Goal: Task Accomplishment & Management: Complete application form

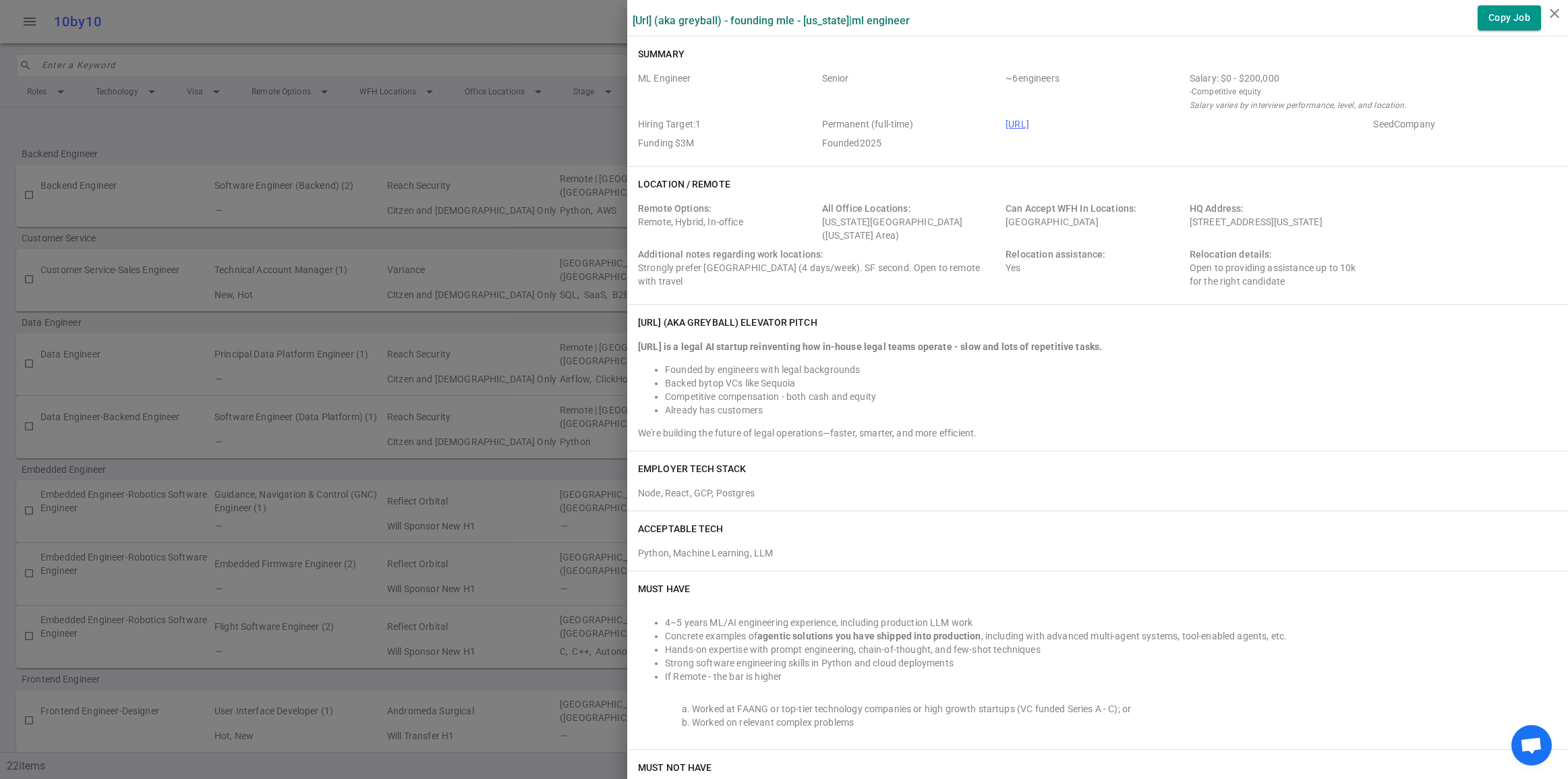
click at [483, 19] on div at bounding box center [784, 389] width 1568 height 779
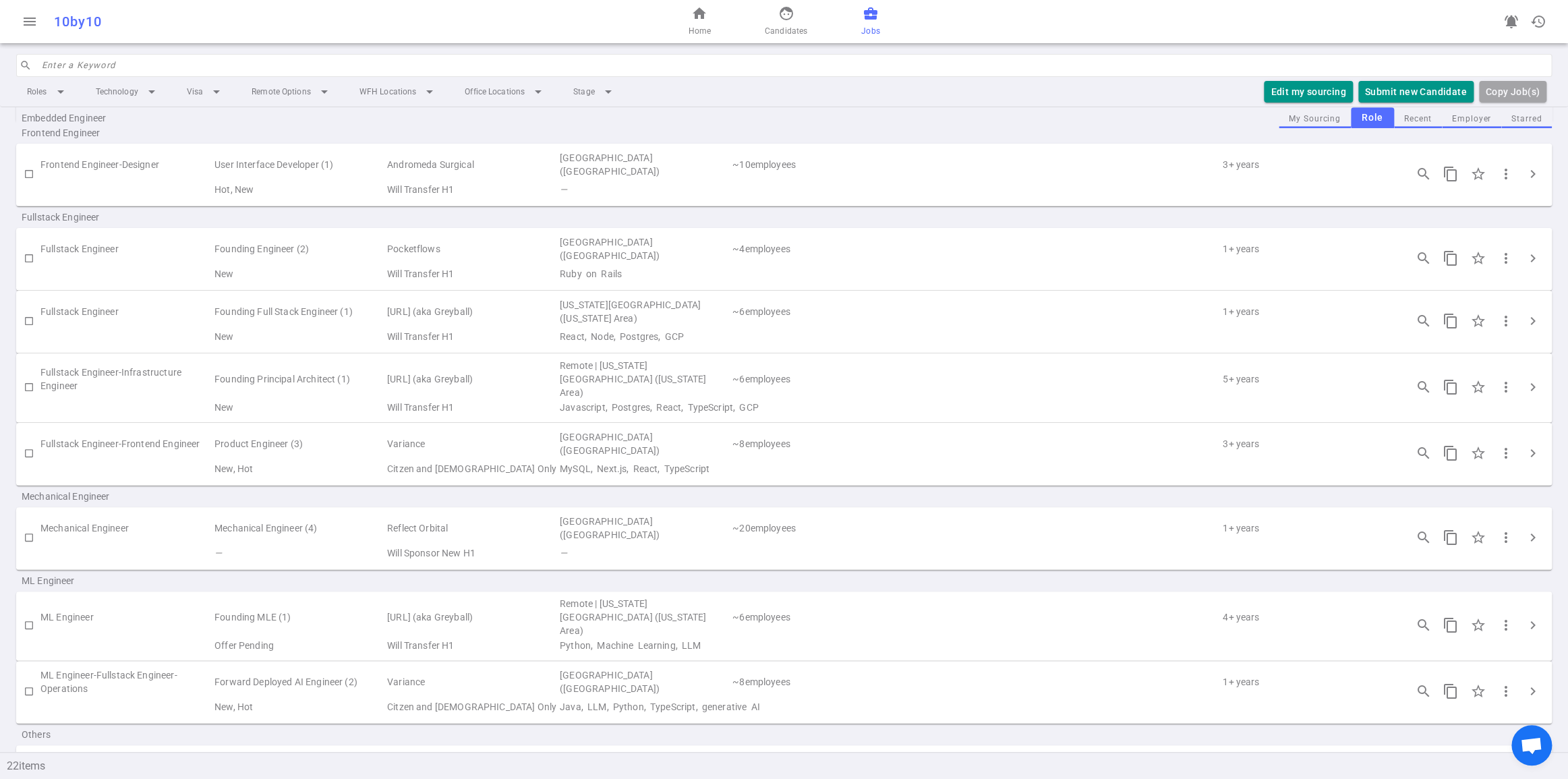
scroll to position [544, 0]
click at [26, 271] on input "checkbox" at bounding box center [29, 260] width 23 height 23
checkbox input "true"
click at [1405, 103] on button "Submit Candidate to ( 1 ) Jobs" at bounding box center [1399, 92] width 151 height 22
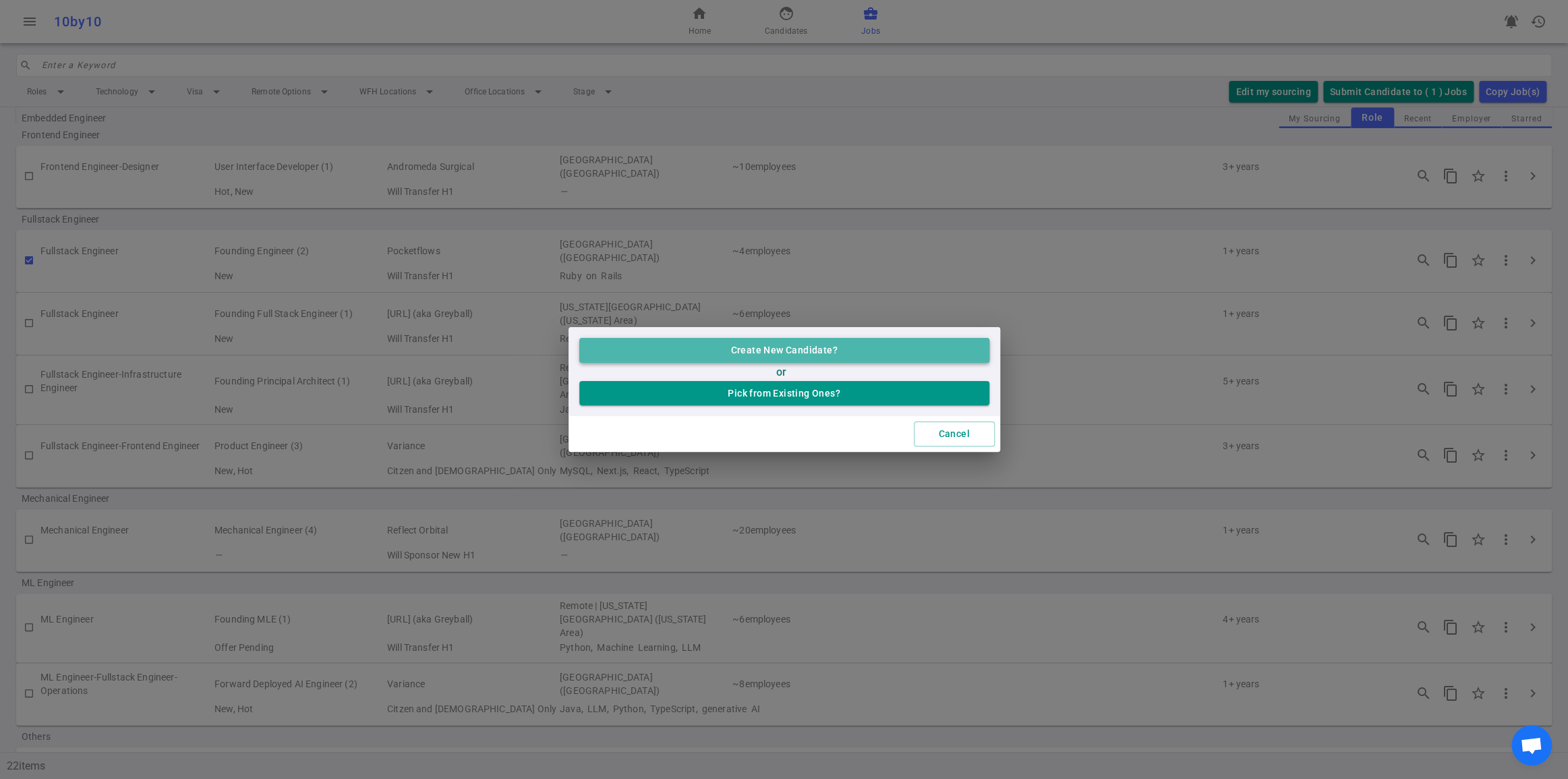
click at [826, 339] on button "Create New Candidate?" at bounding box center [785, 350] width 410 height 25
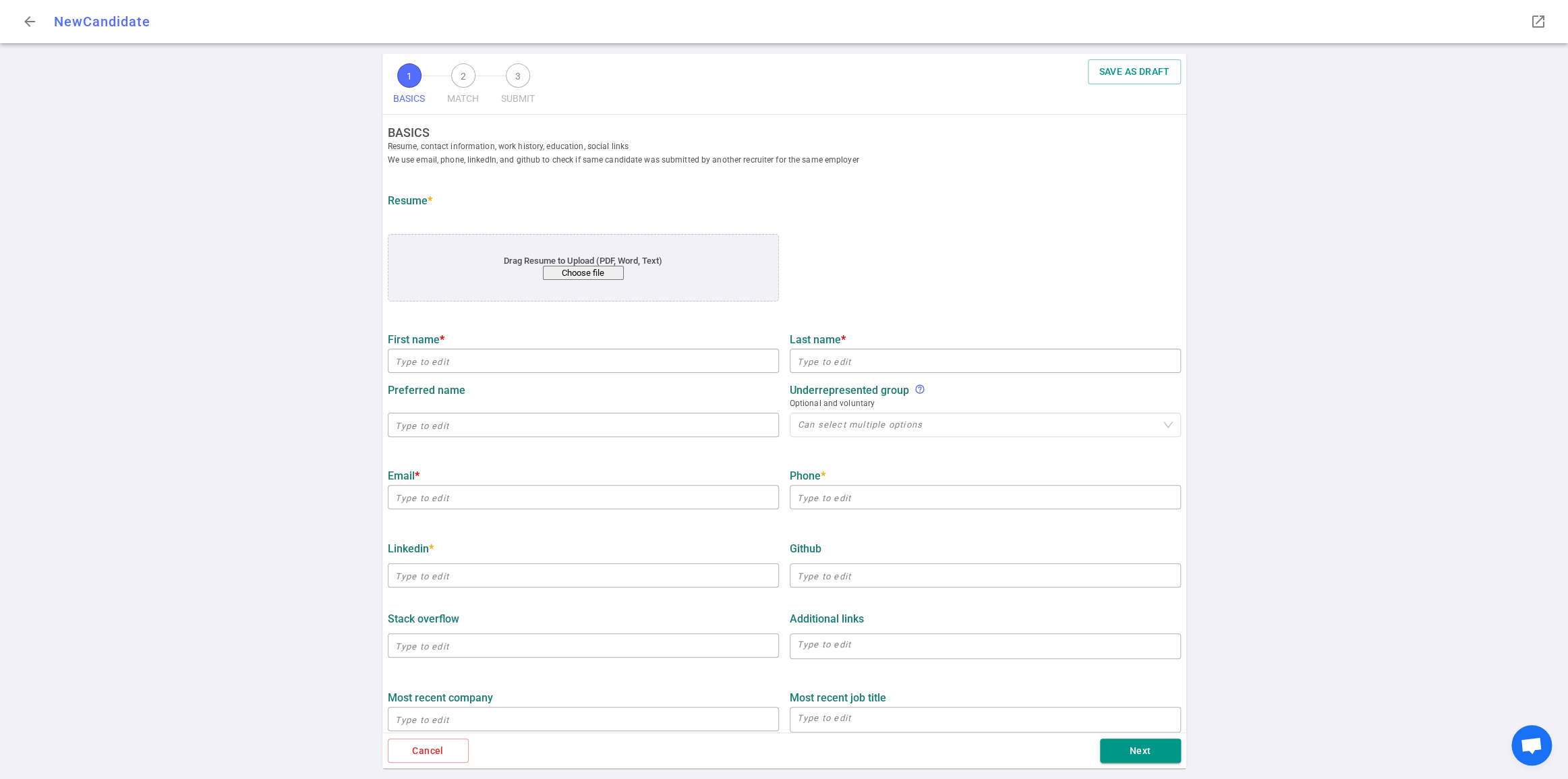
click at [585, 280] on button "Choose file" at bounding box center [582, 273] width 81 height 14
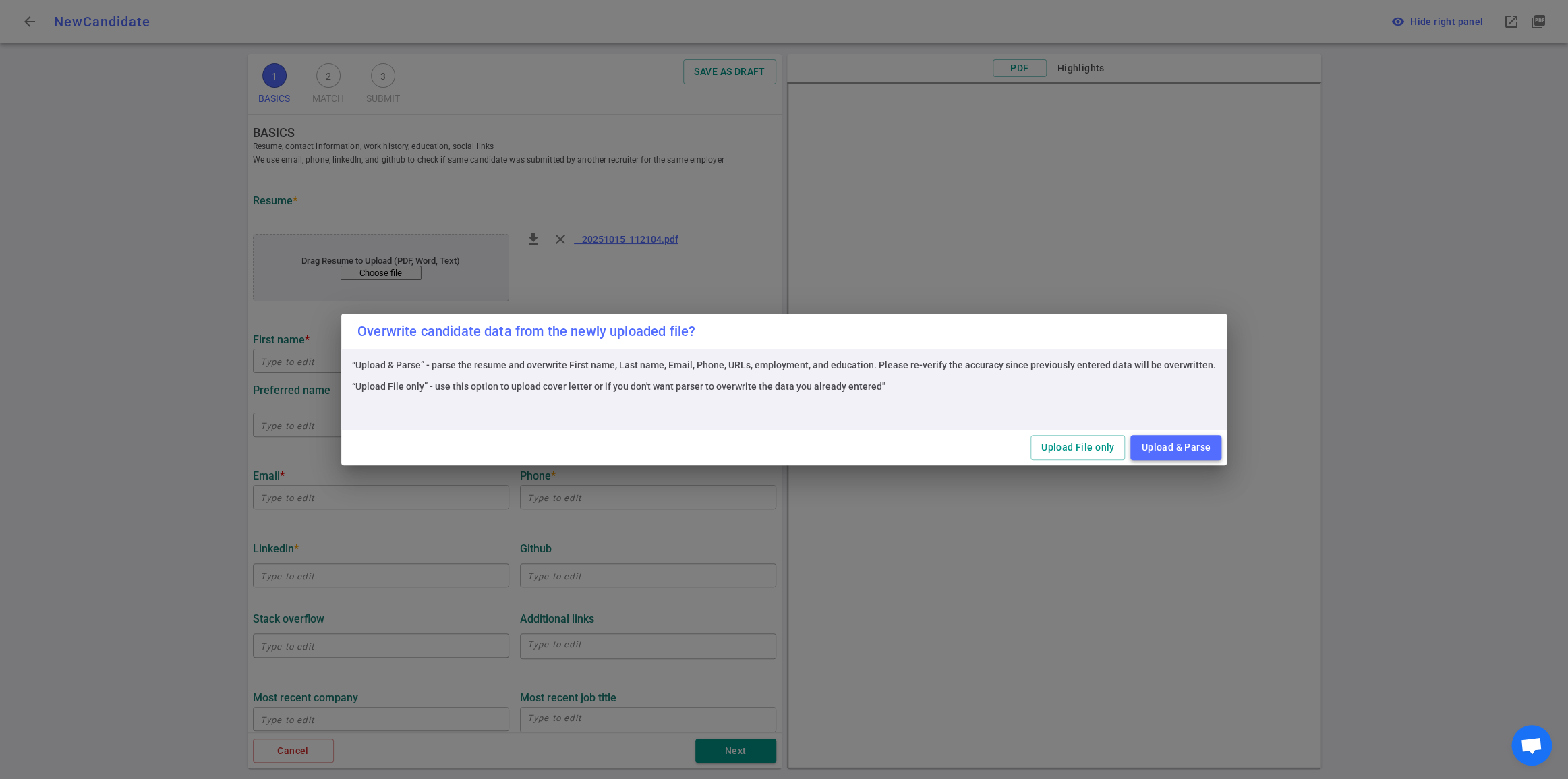
click at [1221, 452] on button "Upload & Parse" at bounding box center [1176, 447] width 91 height 25
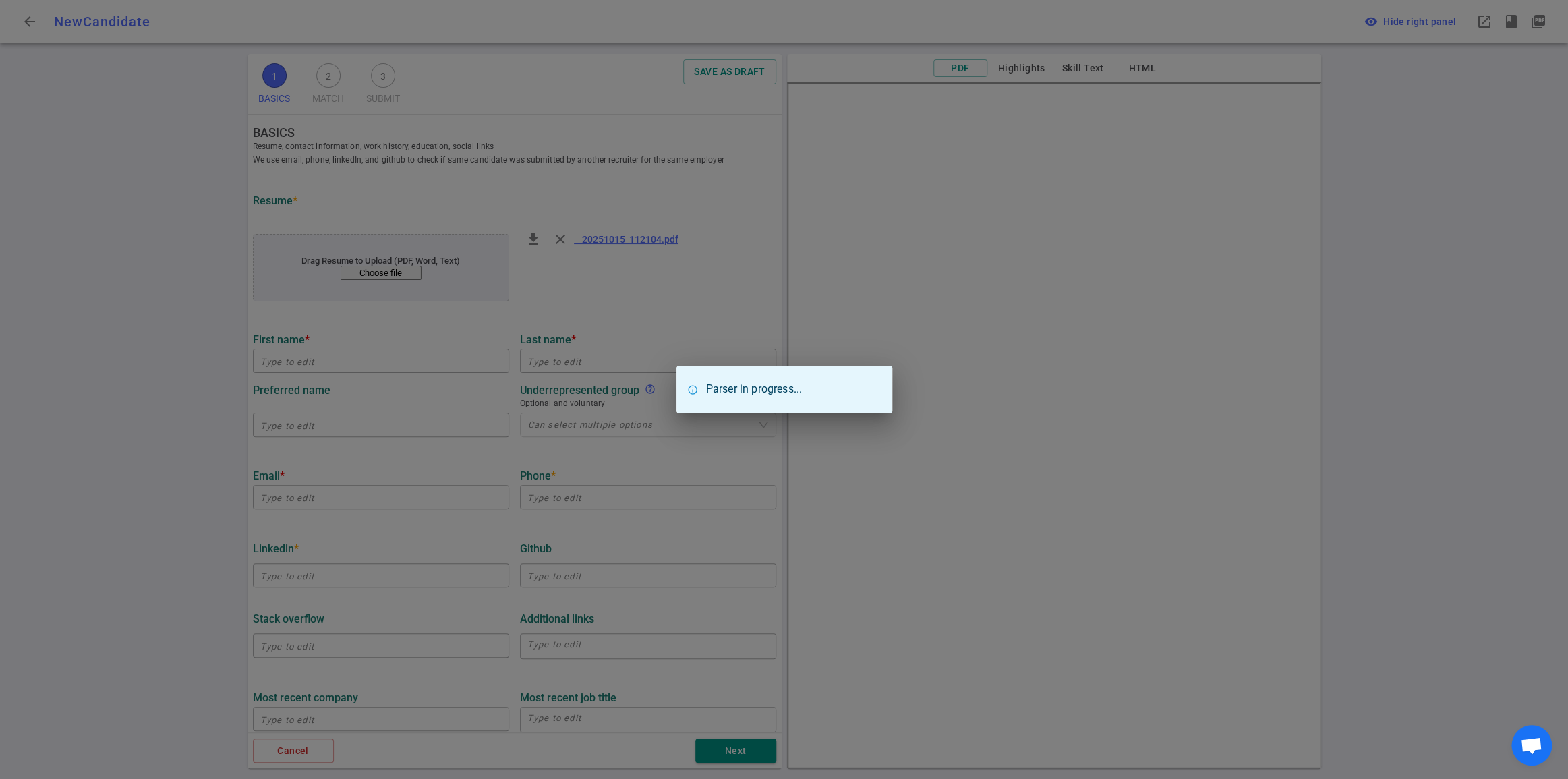
type input "[PERSON_NAME]"
type input "Parawell"
type input "[PERSON_NAME][EMAIL_ADDRESS][DOMAIN_NAME]"
type input "[URL][DOMAIN_NAME][PERSON_NAME]"
type textarea "[DOMAIN_NAME],[URL]"
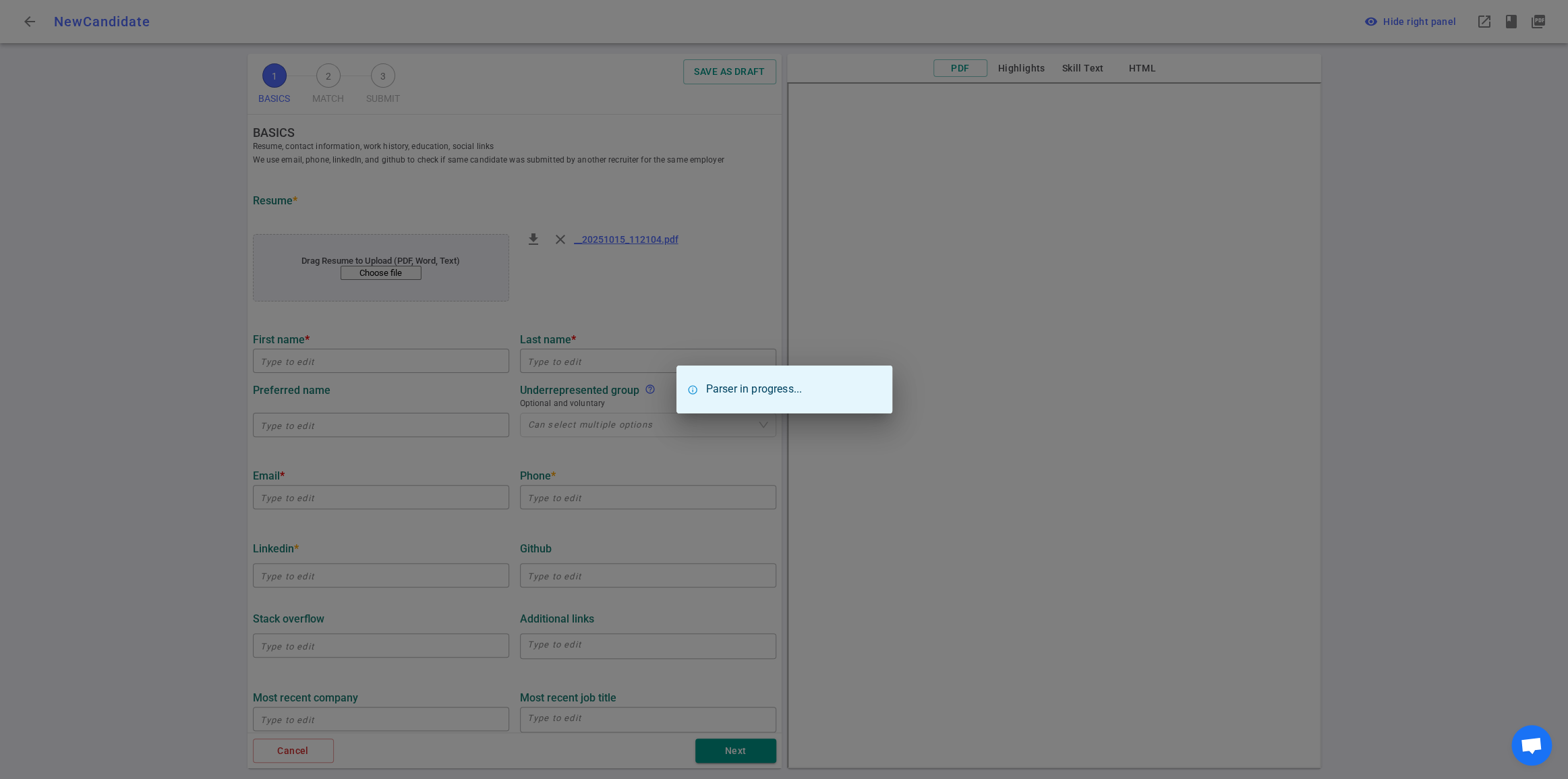
type input "Healthleap Ai"
type textarea "Founding Infrastructure Engineer"
type input "4.3"
type input "[GEOGRAPHIC_DATA]"
type input "Computer Science"
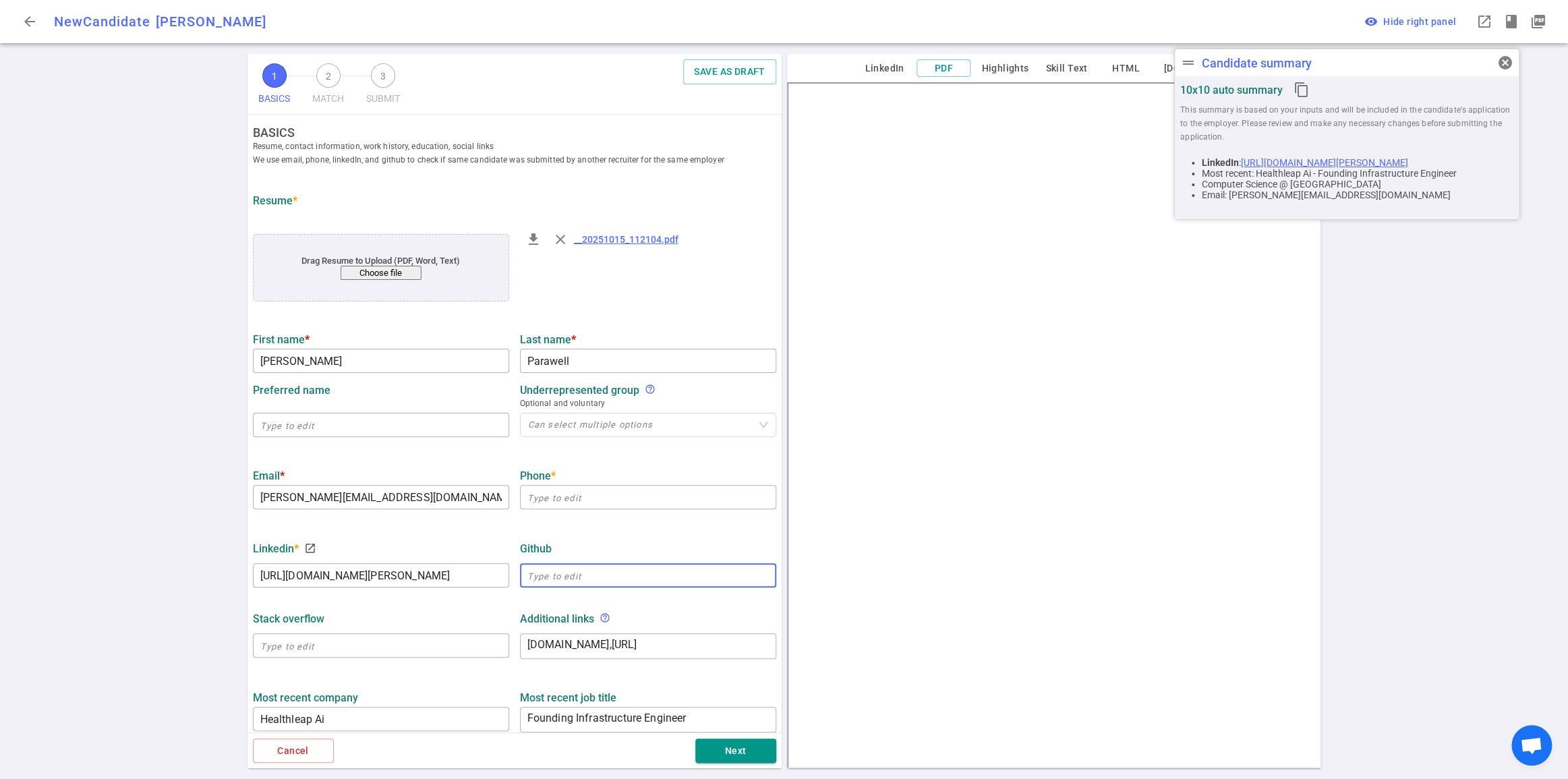
click at [577, 586] on input "text" at bounding box center [648, 575] width 256 height 22
click at [644, 586] on input "text" at bounding box center [648, 575] width 256 height 22
paste input "StealthBadger747"
type input "StealthBadger747"
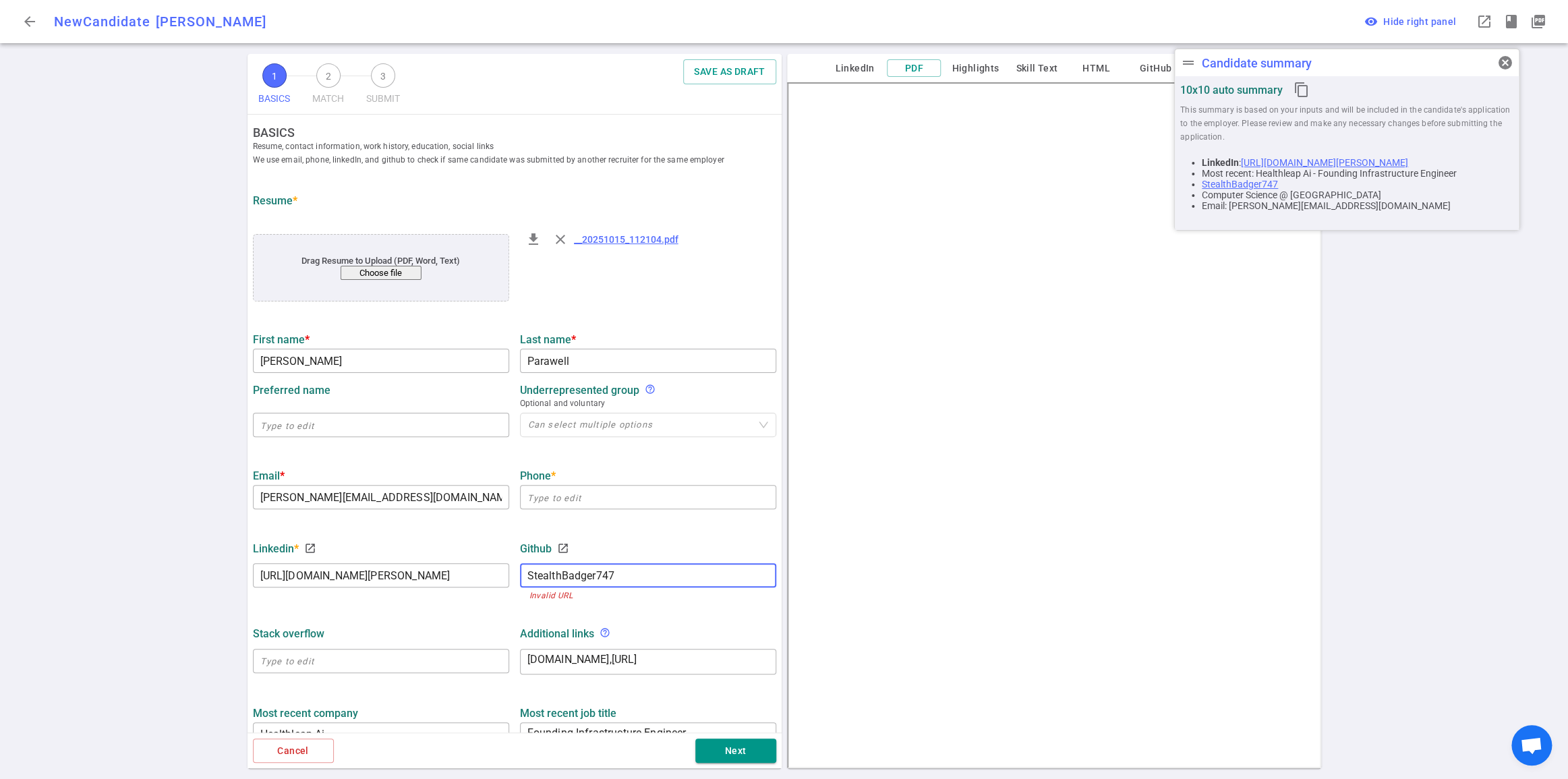
click at [663, 586] on input "StealthBadger747" at bounding box center [648, 575] width 256 height 22
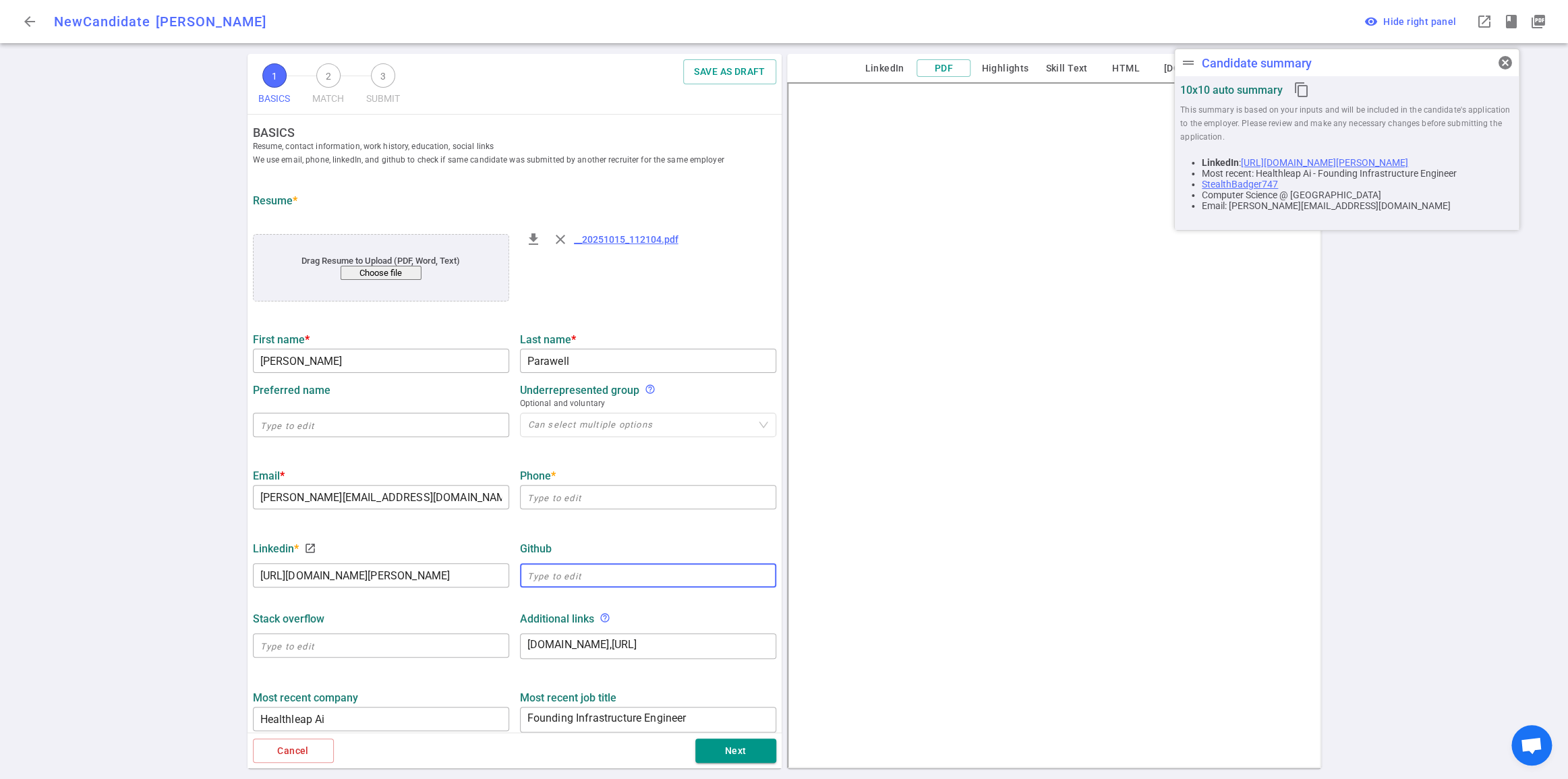
paste input "[URL][DOMAIN_NAME]"
type input "[URL][DOMAIN_NAME]"
click at [713, 596] on div "LinkedIn * launch [URL][DOMAIN_NAME][PERSON_NAME] ​ GitHub launch [URL][DOMAIN_…" at bounding box center [514, 560] width 534 height 70
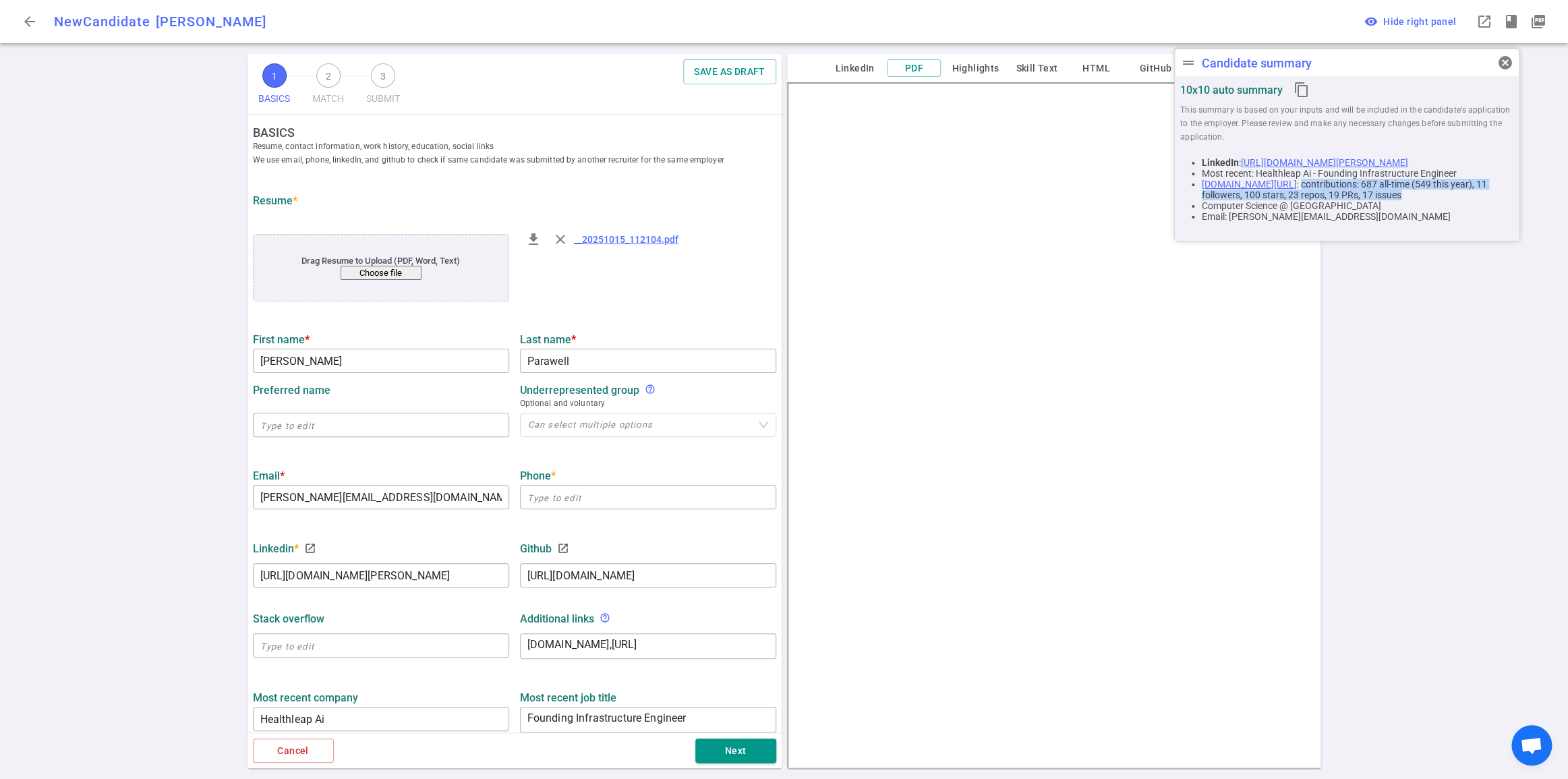
drag, startPoint x: 1373, startPoint y: 227, endPoint x: 1414, endPoint y: 252, distance: 48.0
click at [1414, 200] on li "[DOMAIN_NAME][URL] : contributions: 687 all-time (549 this year), 11 followers,…" at bounding box center [1357, 189] width 312 height 22
copy li "contributions: 687 all-time (549 this year), 11 followers, 100 stars, 23 repos,…"
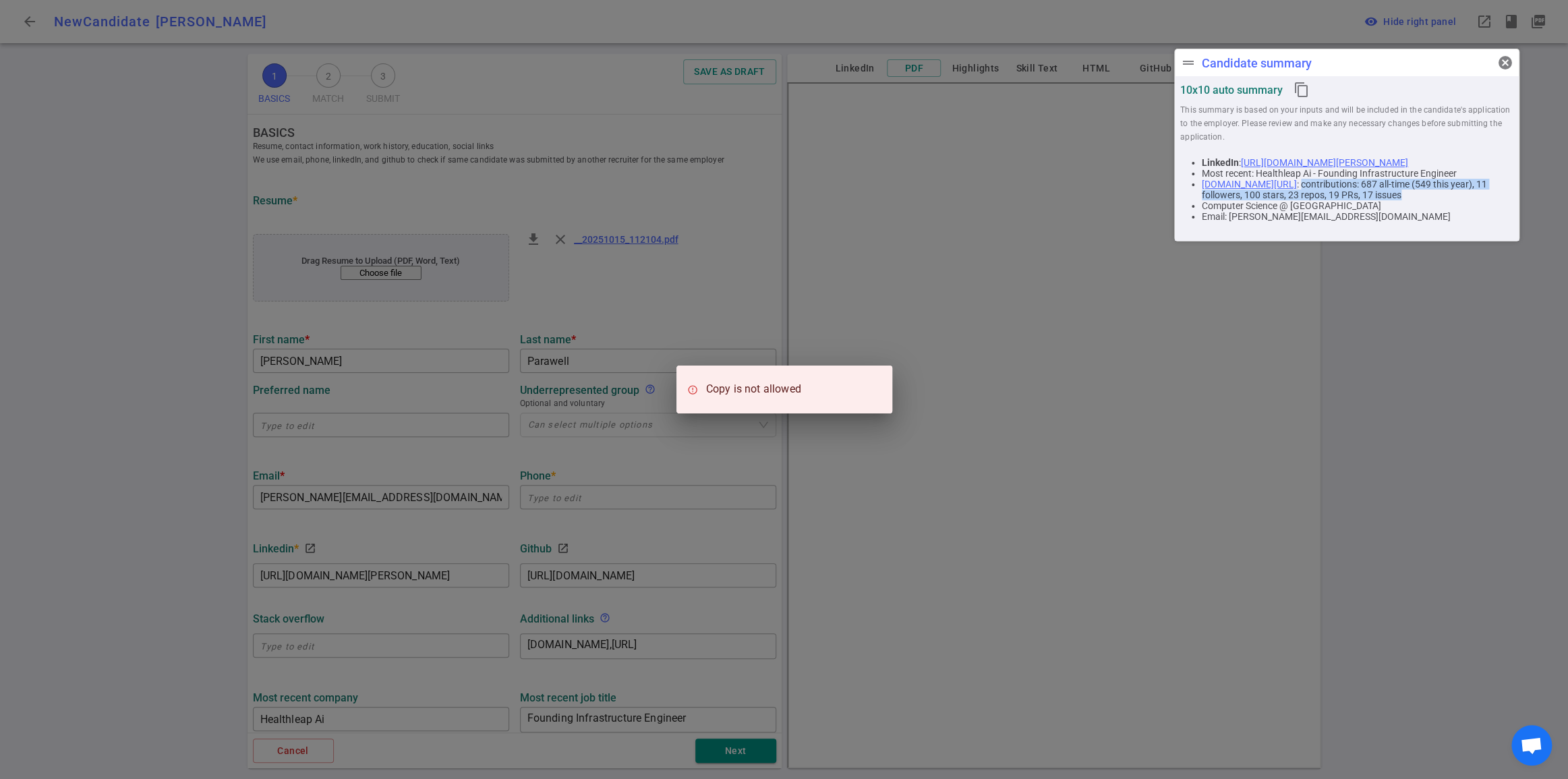
click at [1310, 94] on icon "content_copy" at bounding box center [1302, 90] width 16 height 16
copy li "contributions: 687 all-time (549 this year), 11 followers, 100 stars, 23 repos,…"
click at [26, 26] on div "Copy is not allowed" at bounding box center [784, 389] width 1568 height 779
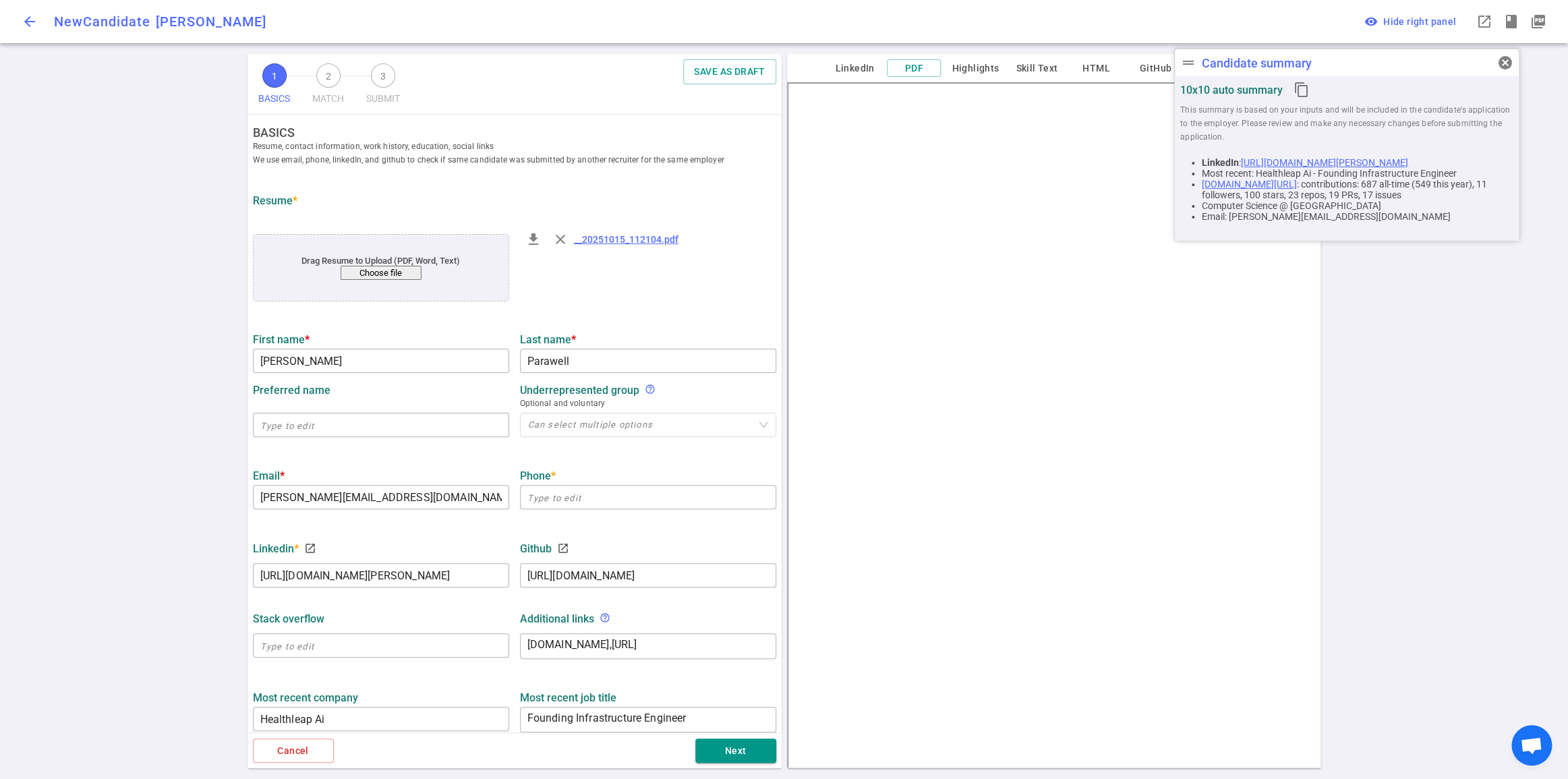
click at [28, 30] on span "arrow_back" at bounding box center [30, 22] width 16 height 16
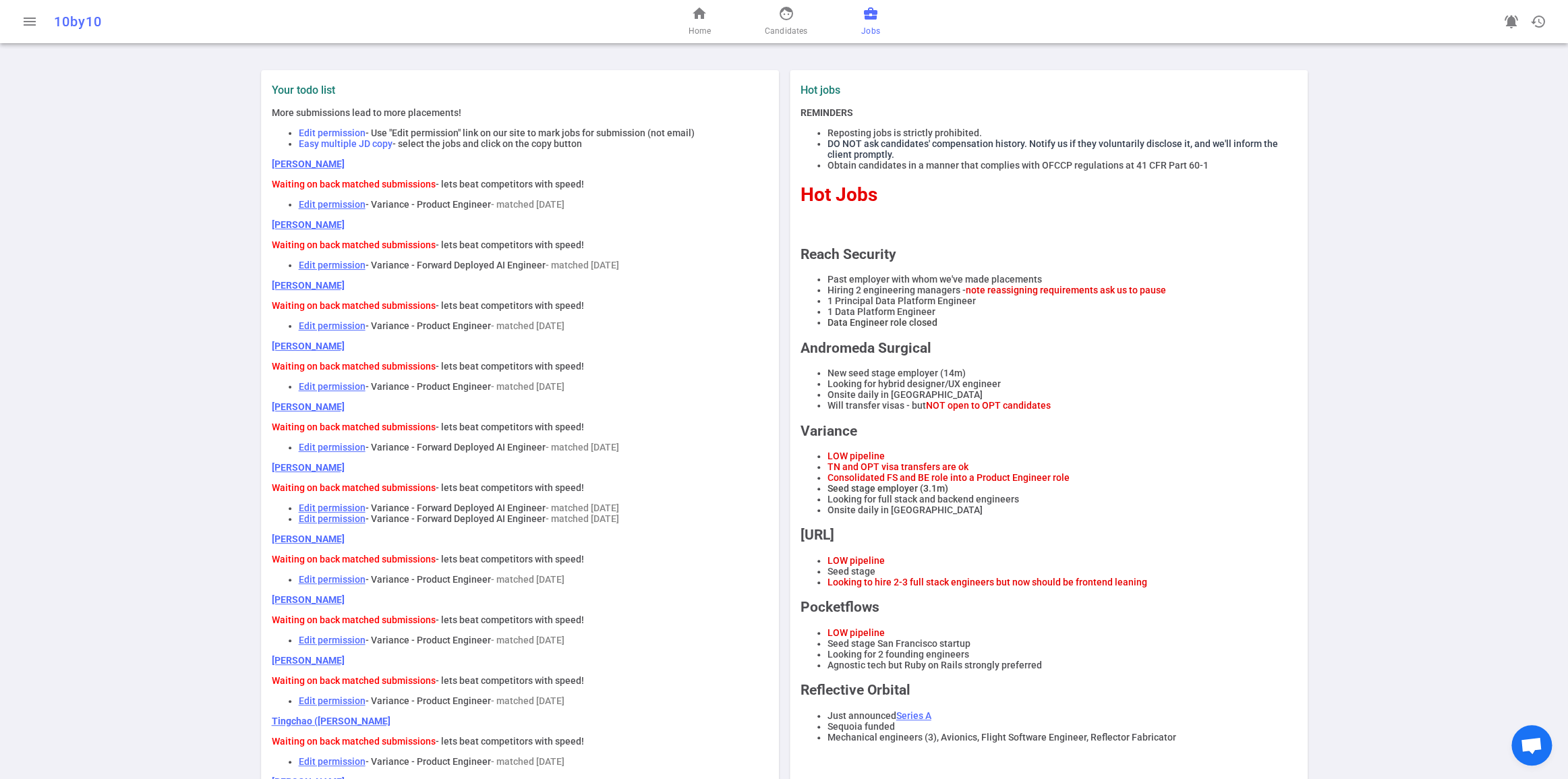
click at [879, 37] on span "Jobs" at bounding box center [870, 30] width 18 height 14
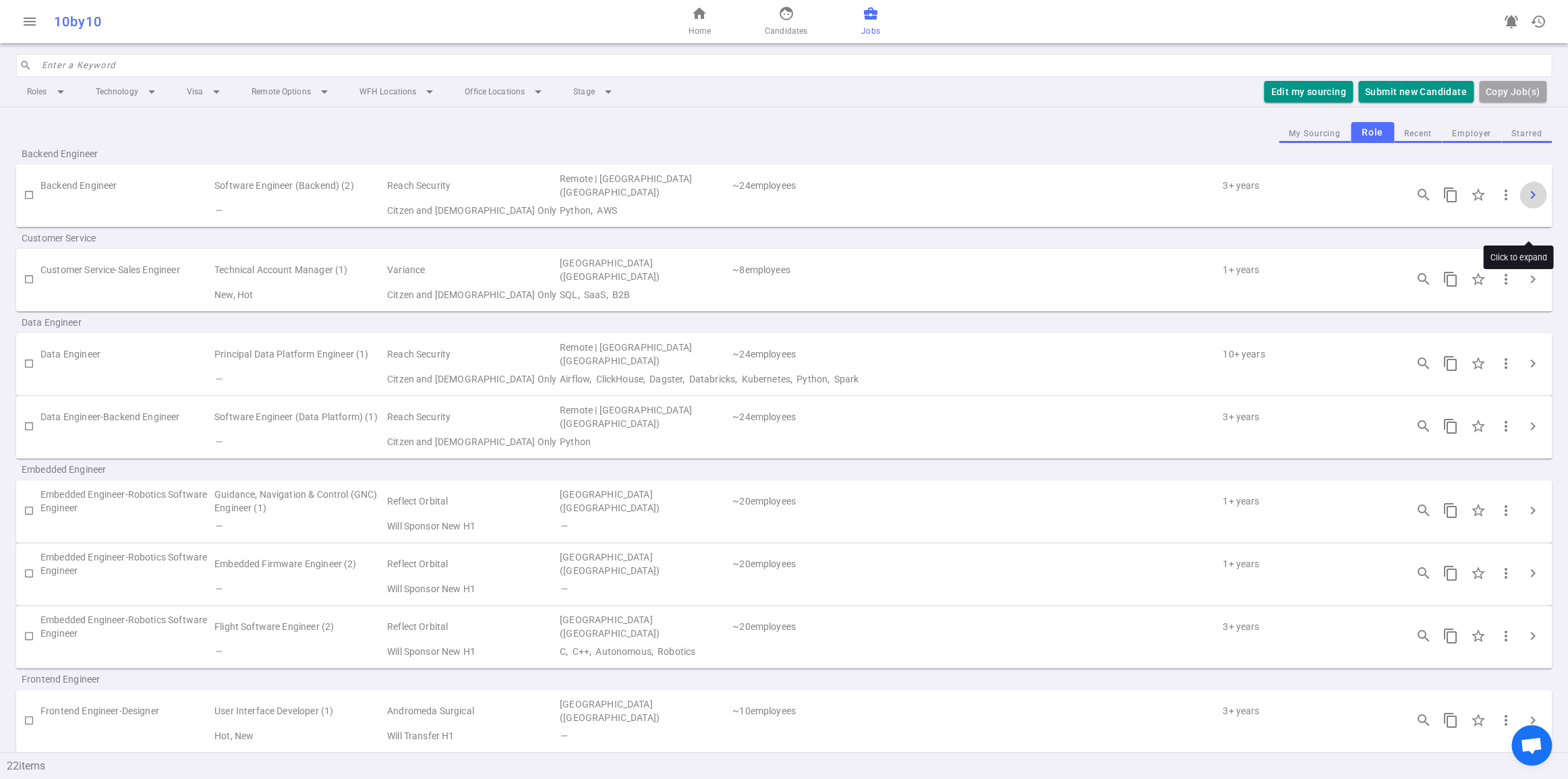
click at [1530, 203] on span "chevron_right" at bounding box center [1534, 195] width 16 height 16
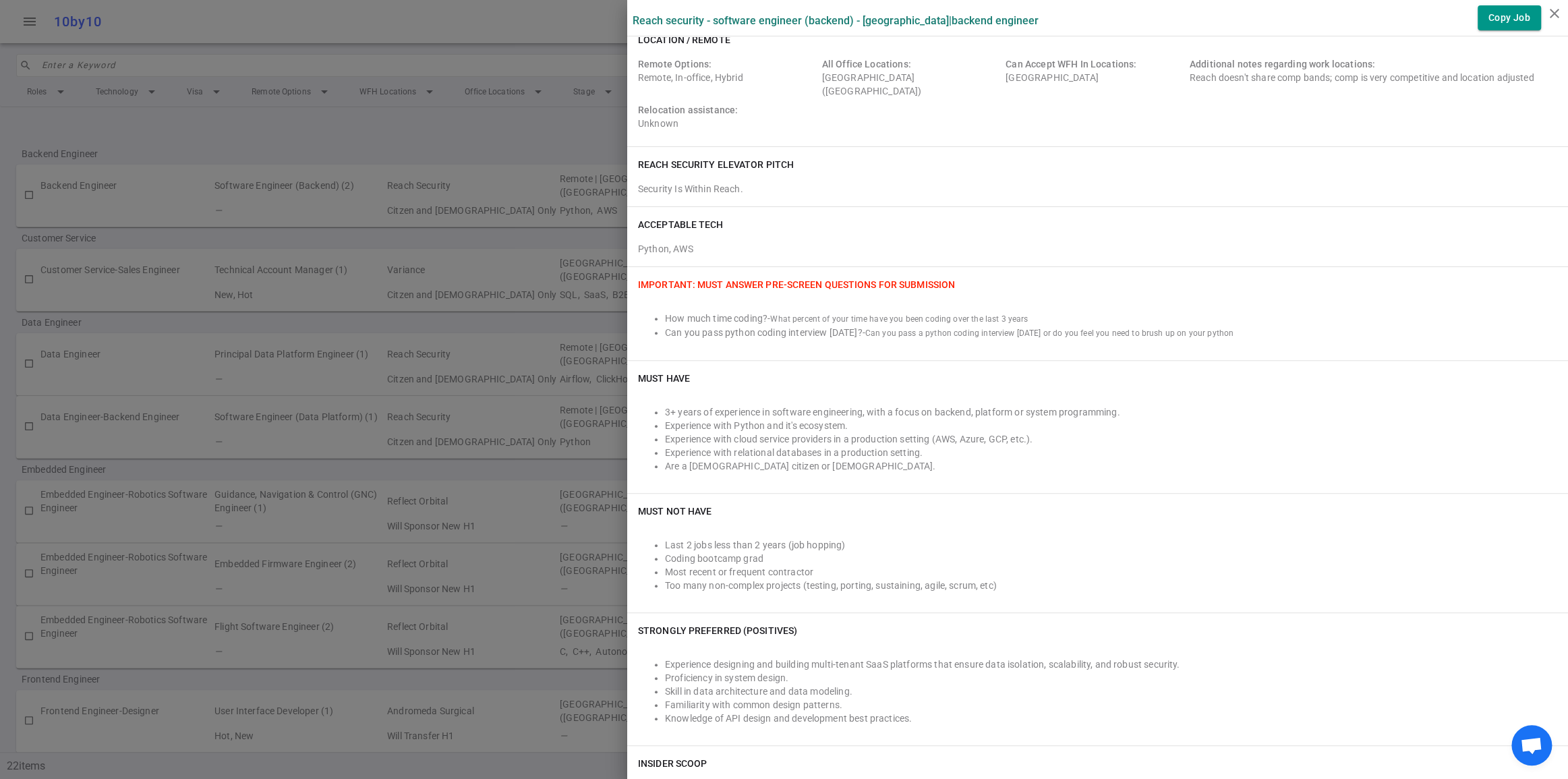
scroll to position [150, 0]
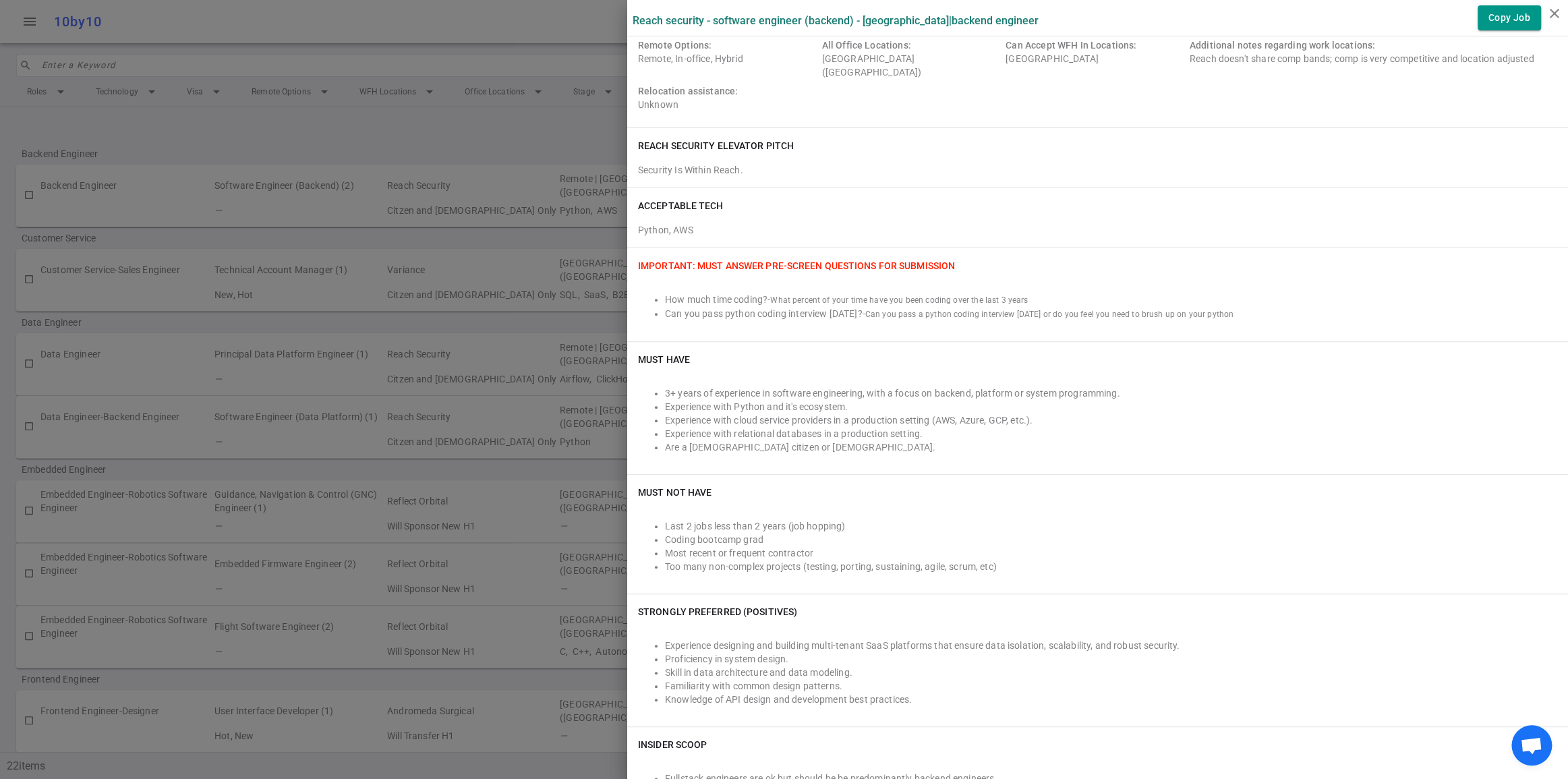
click at [469, 144] on div at bounding box center [784, 389] width 1568 height 779
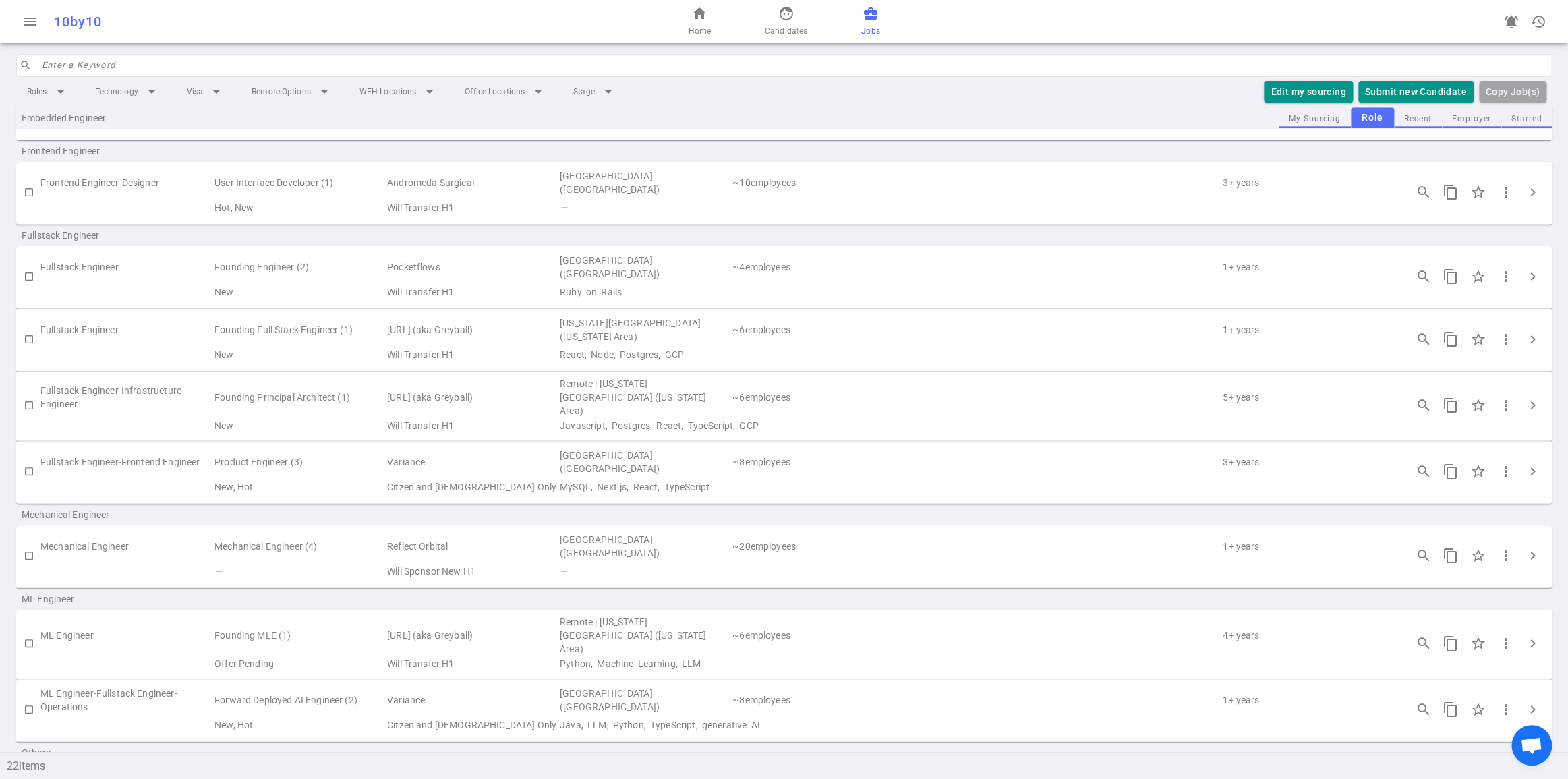
scroll to position [534, 0]
click at [1537, 408] on span "chevron_right" at bounding box center [1534, 400] width 16 height 16
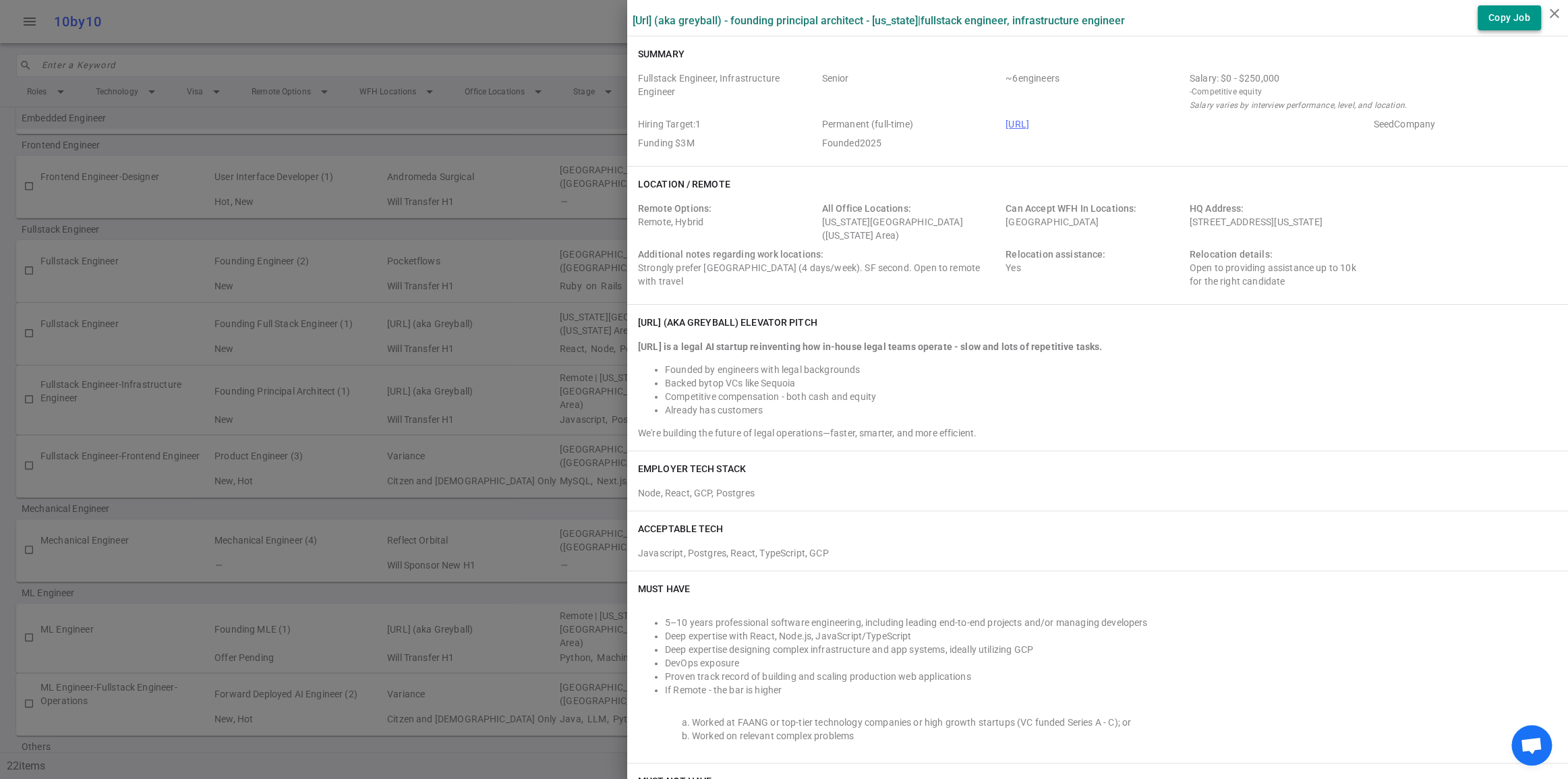
click at [1487, 23] on button "Copy Job" at bounding box center [1510, 18] width 63 height 25
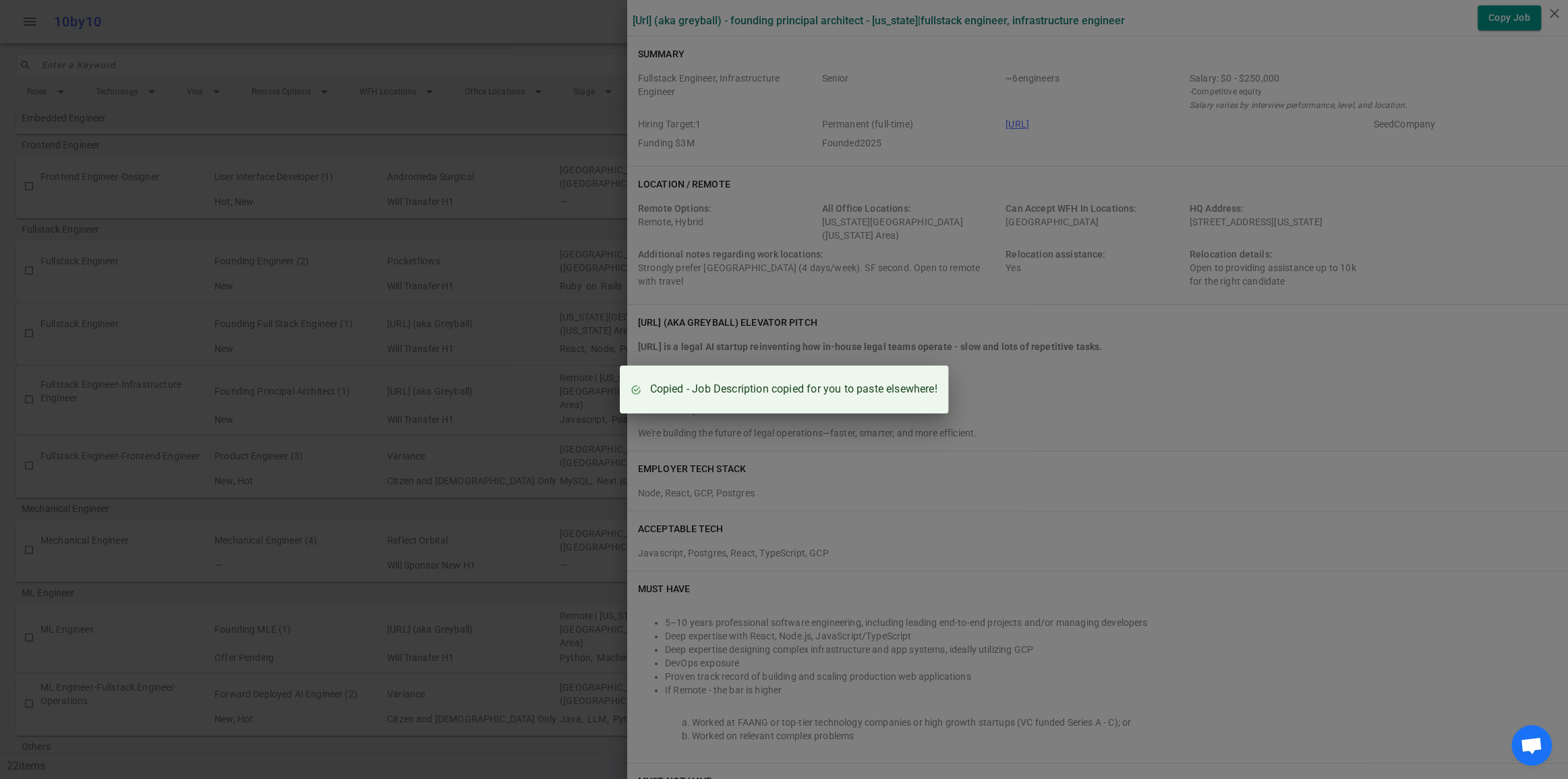
click at [897, 119] on div "Copied - Job Description copied for you to paste elsewhere!" at bounding box center [784, 389] width 1568 height 779
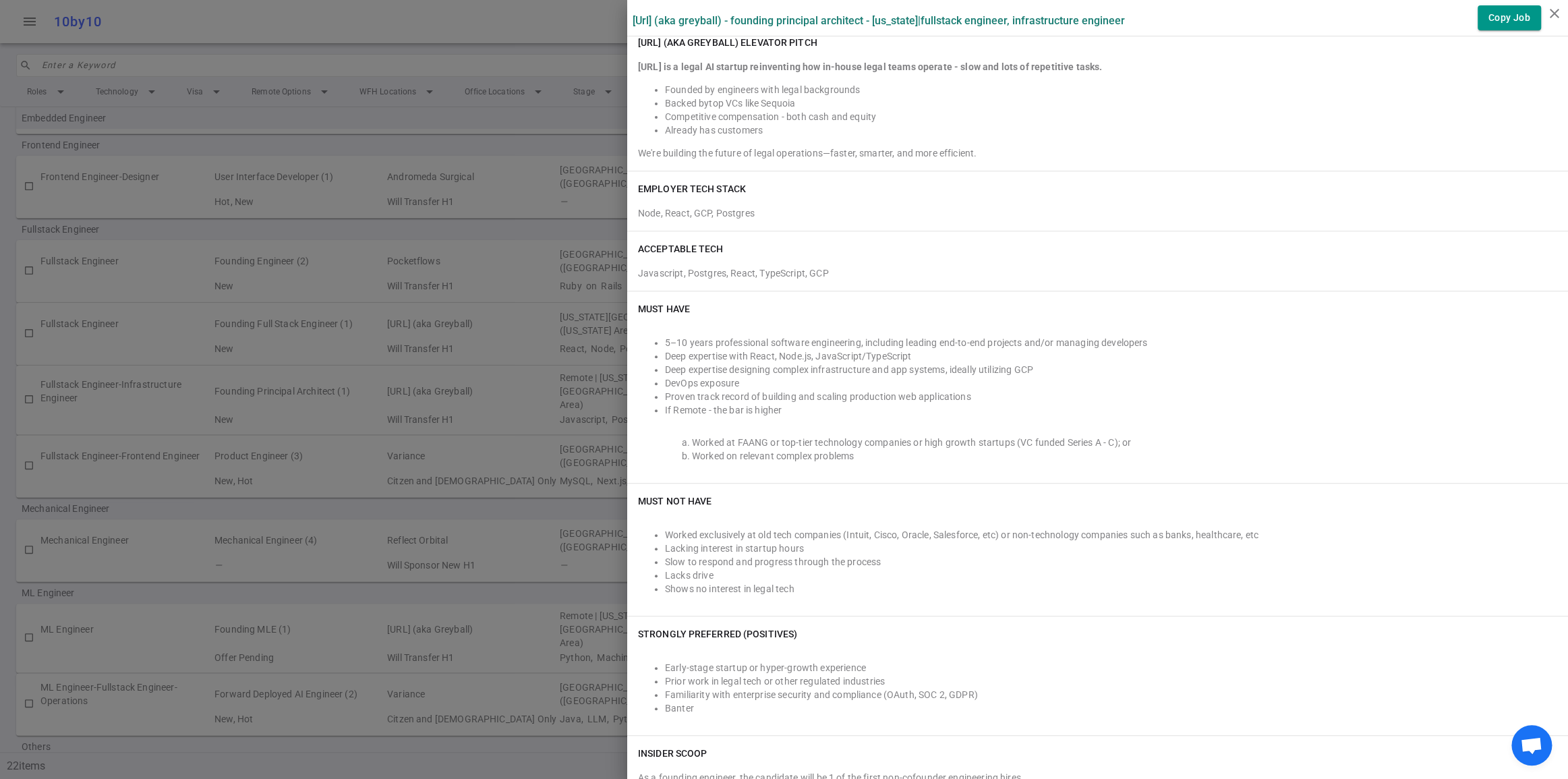
scroll to position [284, 0]
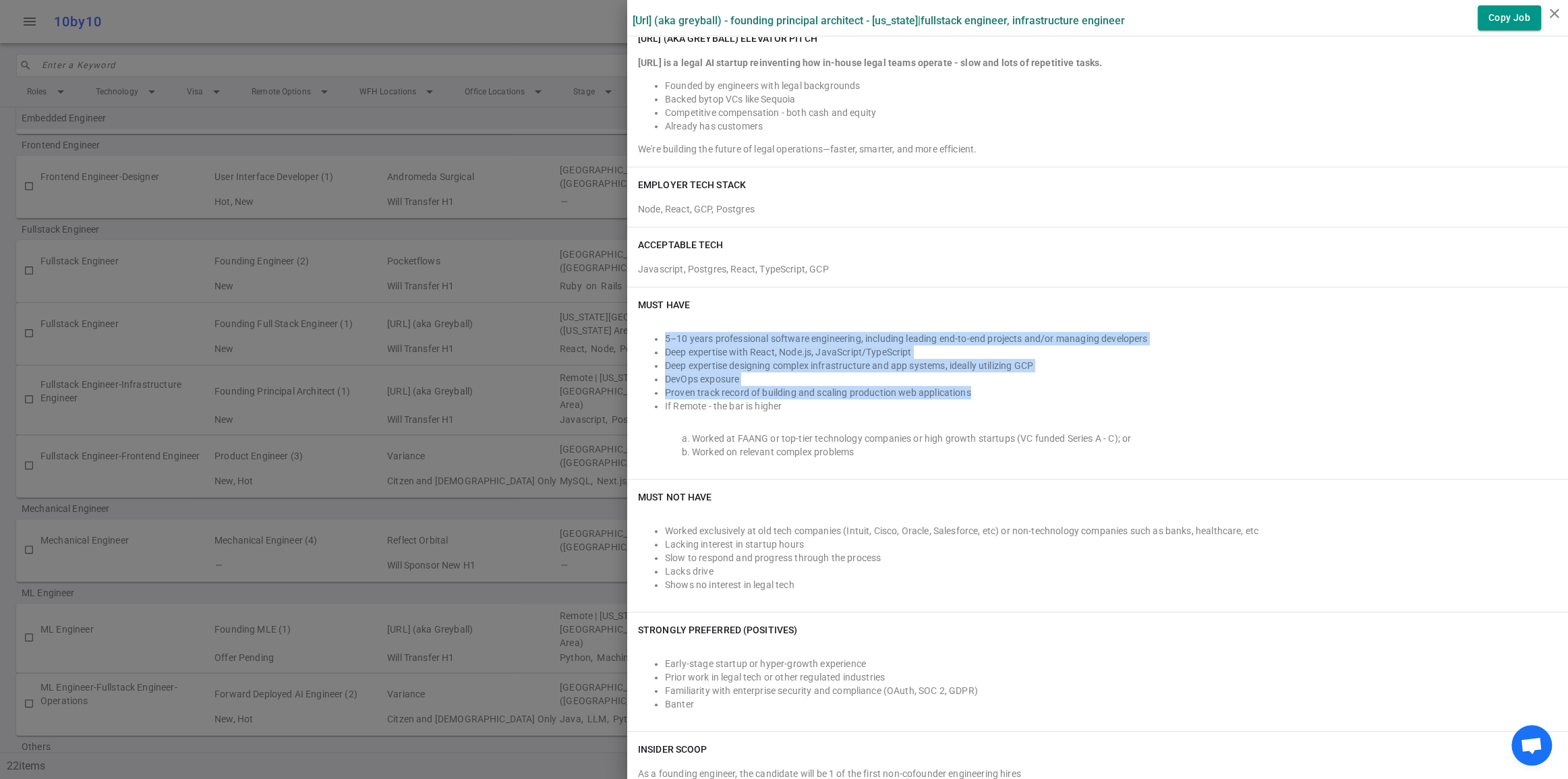
drag, startPoint x: 664, startPoint y: 440, endPoint x: 1134, endPoint y: 504, distance: 474.3
click at [1134, 413] on ul "5–10 years professional software engineering, including leading end-to-end proj…" at bounding box center [1098, 371] width 919 height 81
copy ul "5–10 years professional software engineering, including leading end-to-end proj…"
